Goal: Download file/media

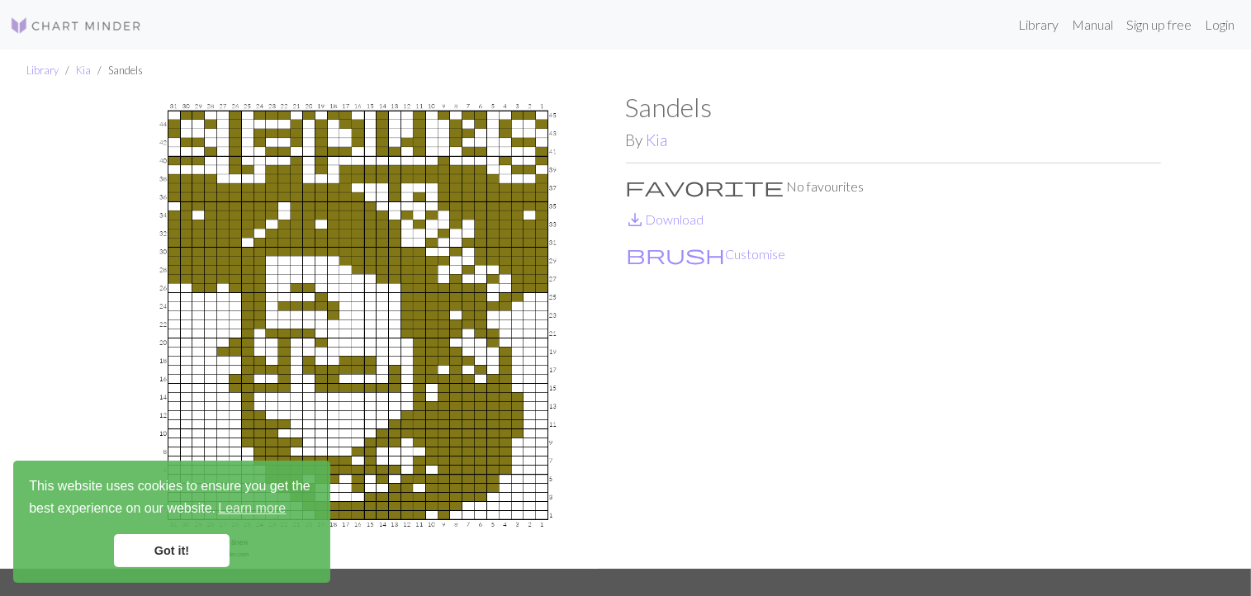
click at [167, 553] on link "Got it!" at bounding box center [172, 550] width 116 height 33
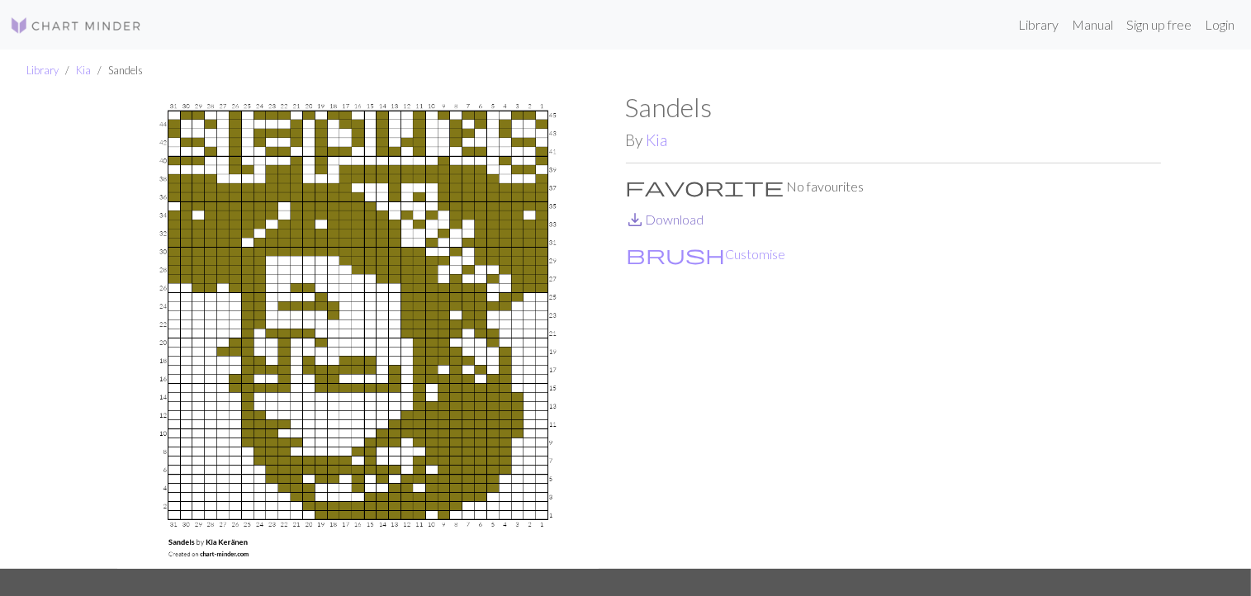
click at [673, 221] on link "save_alt Download" at bounding box center [665, 219] width 78 height 16
click at [912, 33] on div "Library Manual Sign up free Login" at bounding box center [698, 24] width 1086 height 33
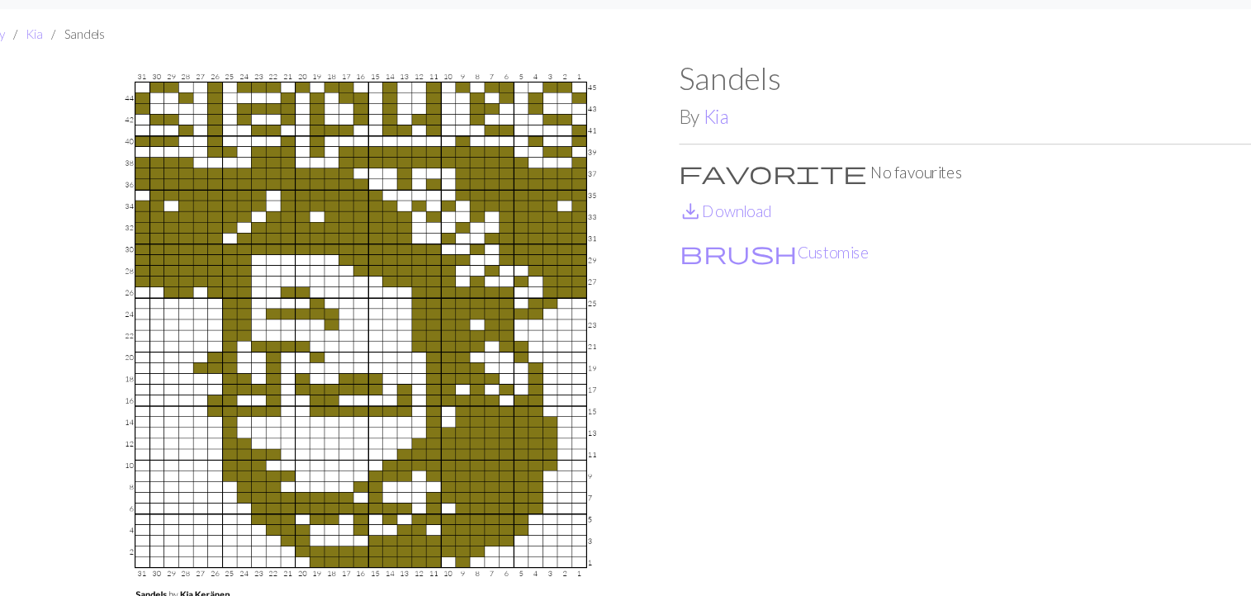
click at [360, 214] on img at bounding box center [358, 330] width 535 height 477
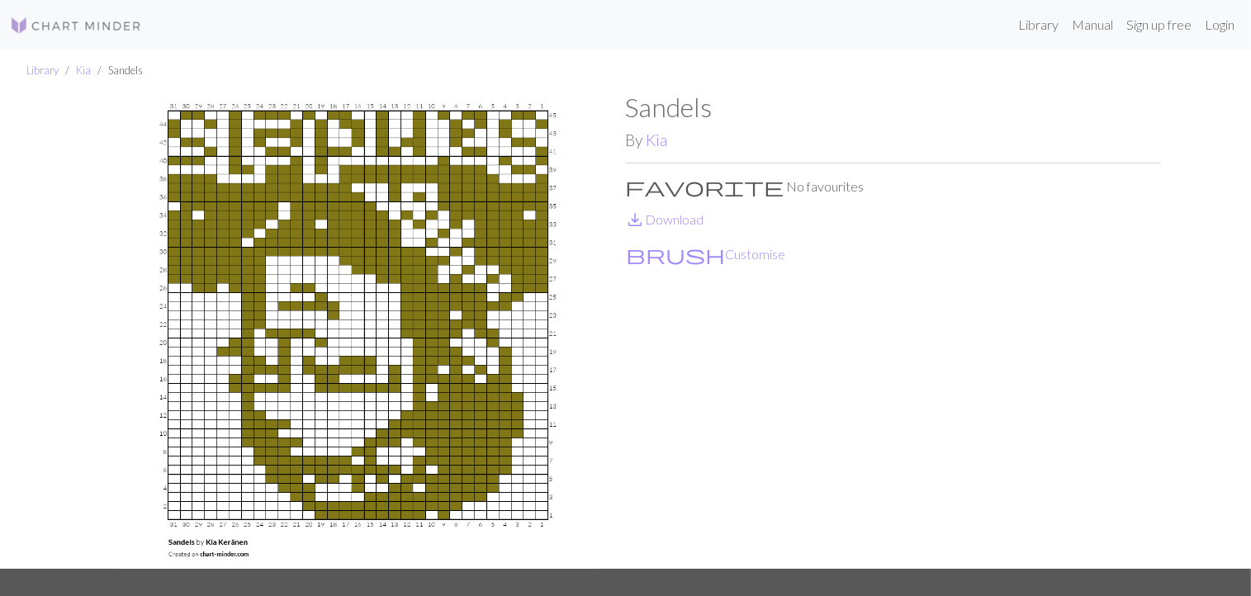
drag, startPoint x: 1216, startPoint y: 0, endPoint x: 888, endPoint y: 85, distance: 338.7
click at [888, 85] on ul "Library Kia Sandels" at bounding box center [625, 71] width 1251 height 42
